Goal: Communication & Community: Ask a question

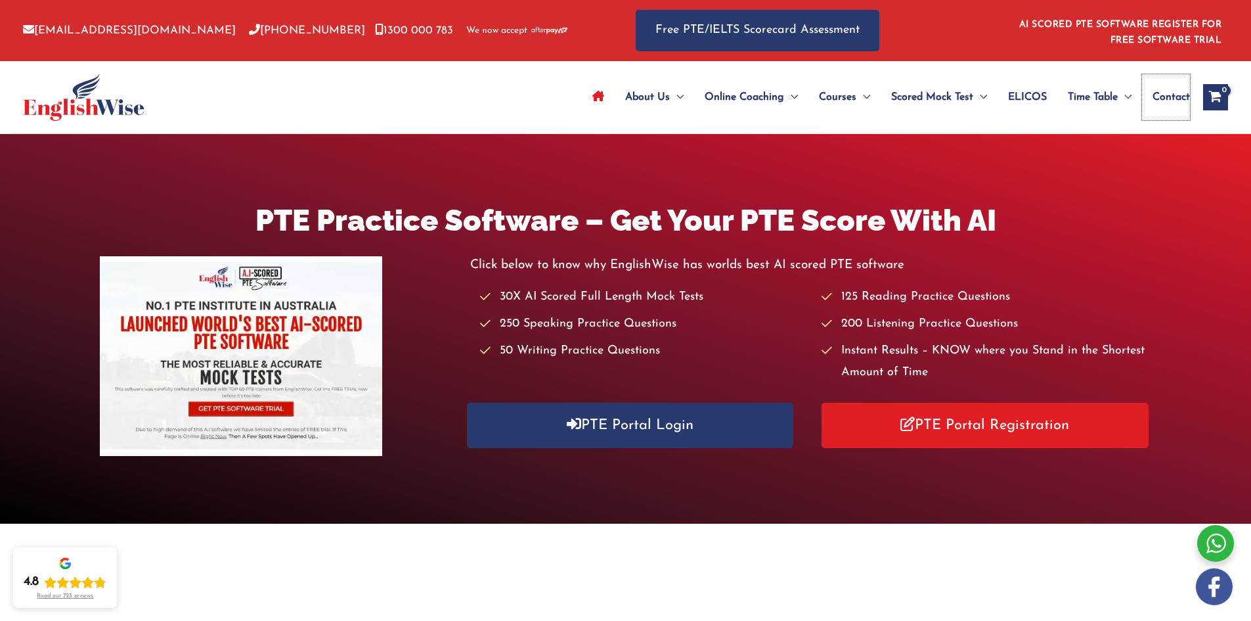
click at [1182, 99] on span "Contact" at bounding box center [1171, 97] width 37 height 46
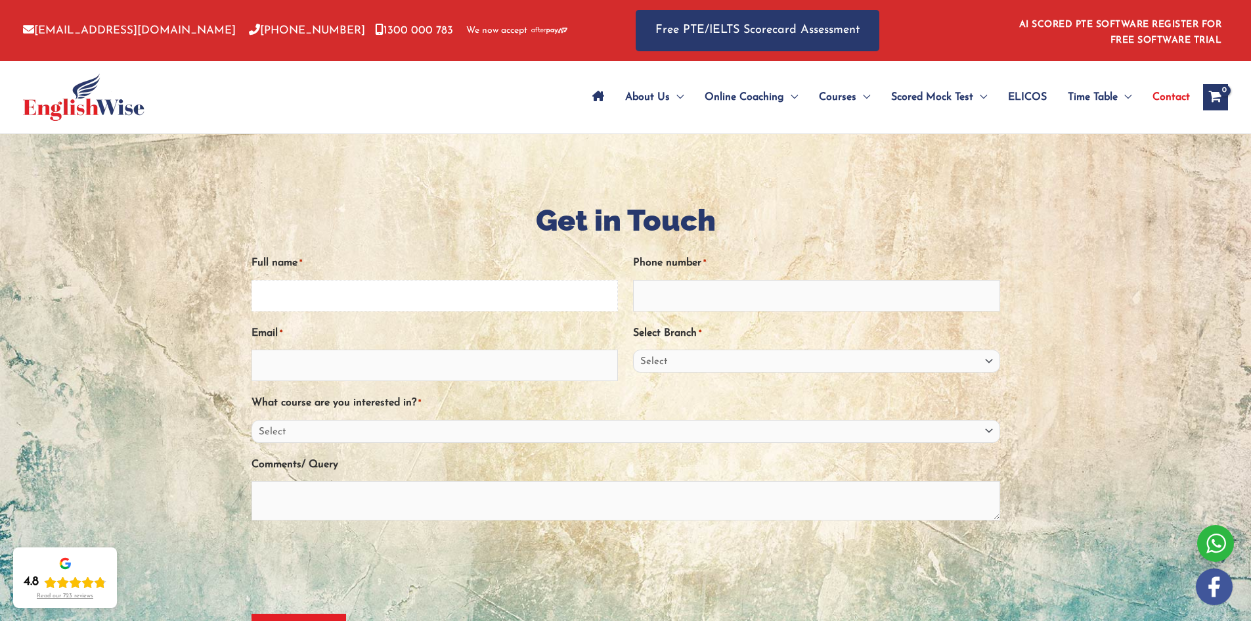
click at [375, 299] on input "Full name *" at bounding box center [435, 296] width 367 height 32
type input "umer alvi"
click at [699, 297] on input "Phone number *" at bounding box center [816, 296] width 367 height 32
type input "0449014733"
click at [445, 376] on input "Email *" at bounding box center [435, 365] width 367 height 32
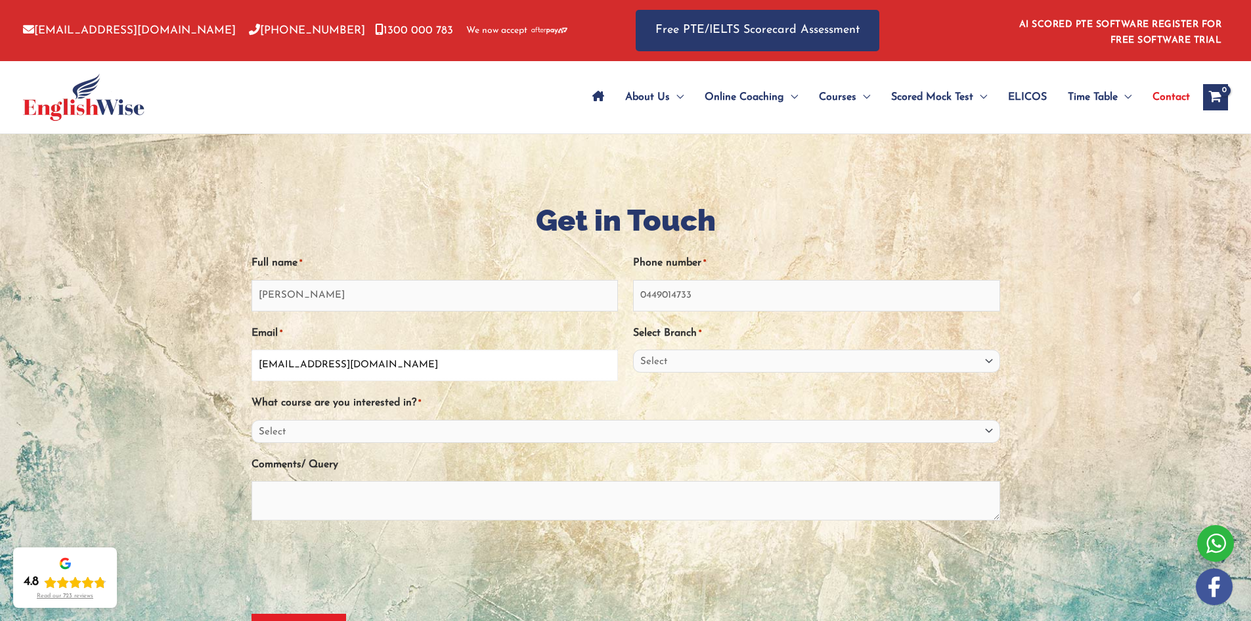
type input "umeralvi2005@hotmail.com"
click at [710, 364] on select "Select Sydney City Center Sydney Parramatta EnglishWise Global Brisbane Gold Co…" at bounding box center [816, 360] width 367 height 23
select select "[GEOGRAPHIC_DATA]"
click at [633, 349] on select "Select Sydney City Center Sydney Parramatta EnglishWise Global Brisbane Gold Co…" at bounding box center [816, 360] width 367 height 23
click at [455, 436] on select "Select PTE NAATI IELTS OET General English" at bounding box center [626, 431] width 749 height 23
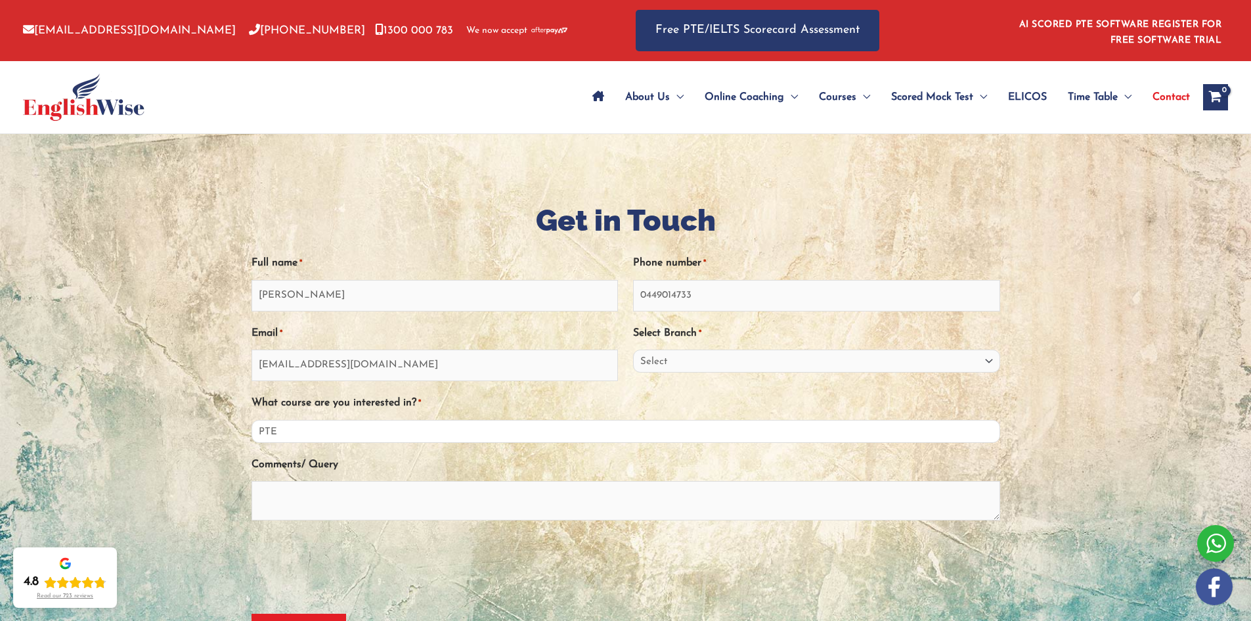
click at [252, 420] on select "Select PTE NAATI IELTS OET General English" at bounding box center [626, 431] width 749 height 23
click at [451, 447] on div "Full name * umer alvi Phone number * 0449014733 Email * umeralvi2005@hotmail.co…" at bounding box center [626, 415] width 749 height 349
click at [455, 436] on select "Select PTE NAATI IELTS OET General English" at bounding box center [626, 431] width 749 height 23
select select "IELTS"
click at [252, 420] on select "Select PTE NAATI IELTS OET General English" at bounding box center [626, 431] width 749 height 23
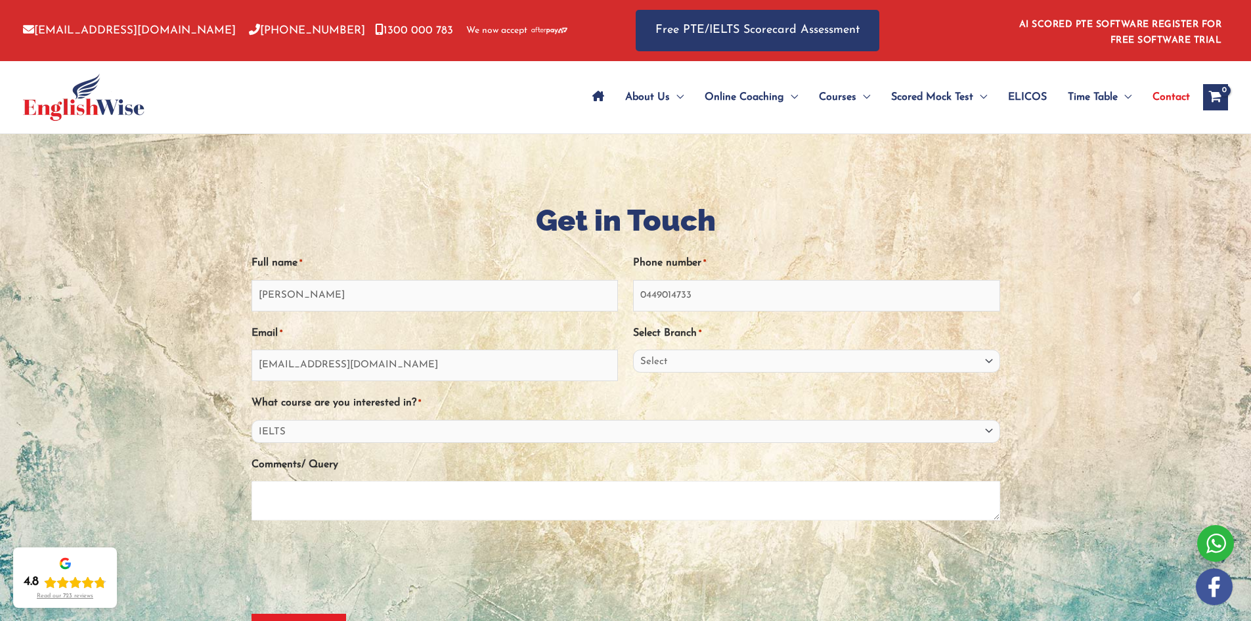
click at [346, 501] on textarea "Comments/ Query" at bounding box center [626, 500] width 749 height 39
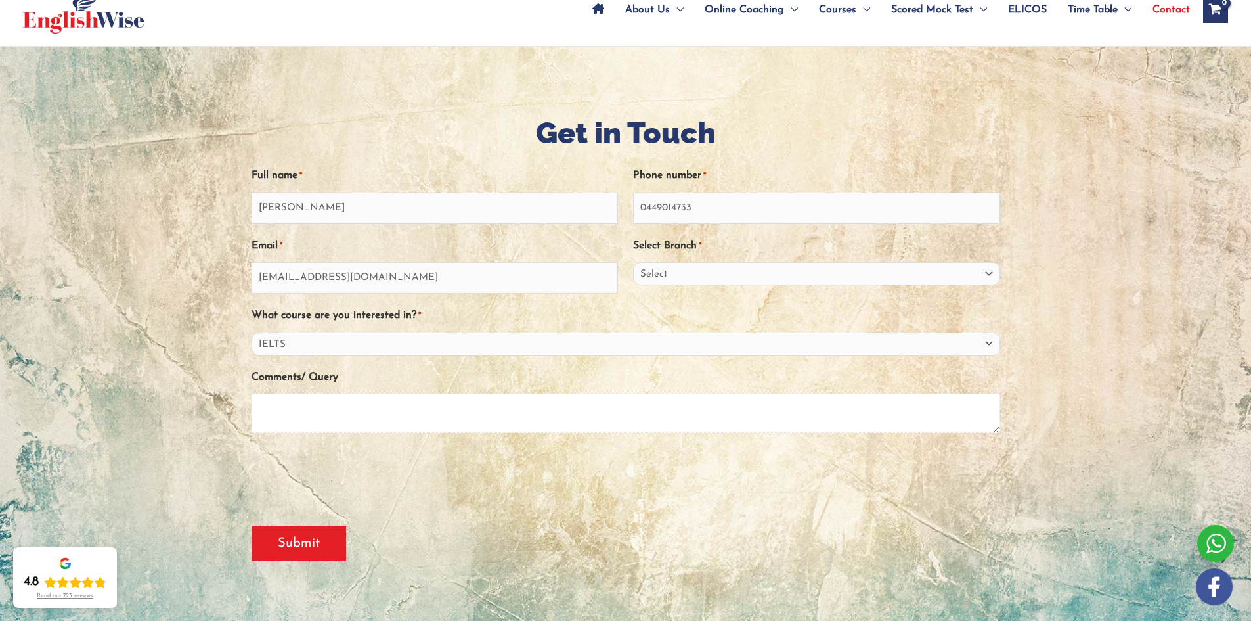
click at [348, 419] on textarea "Comments/ Query" at bounding box center [626, 413] width 749 height 39
type textarea "when session is starting and fee ?"
click at [316, 541] on input "Submit" at bounding box center [299, 543] width 95 height 34
